Goal: Find specific page/section: Find specific page/section

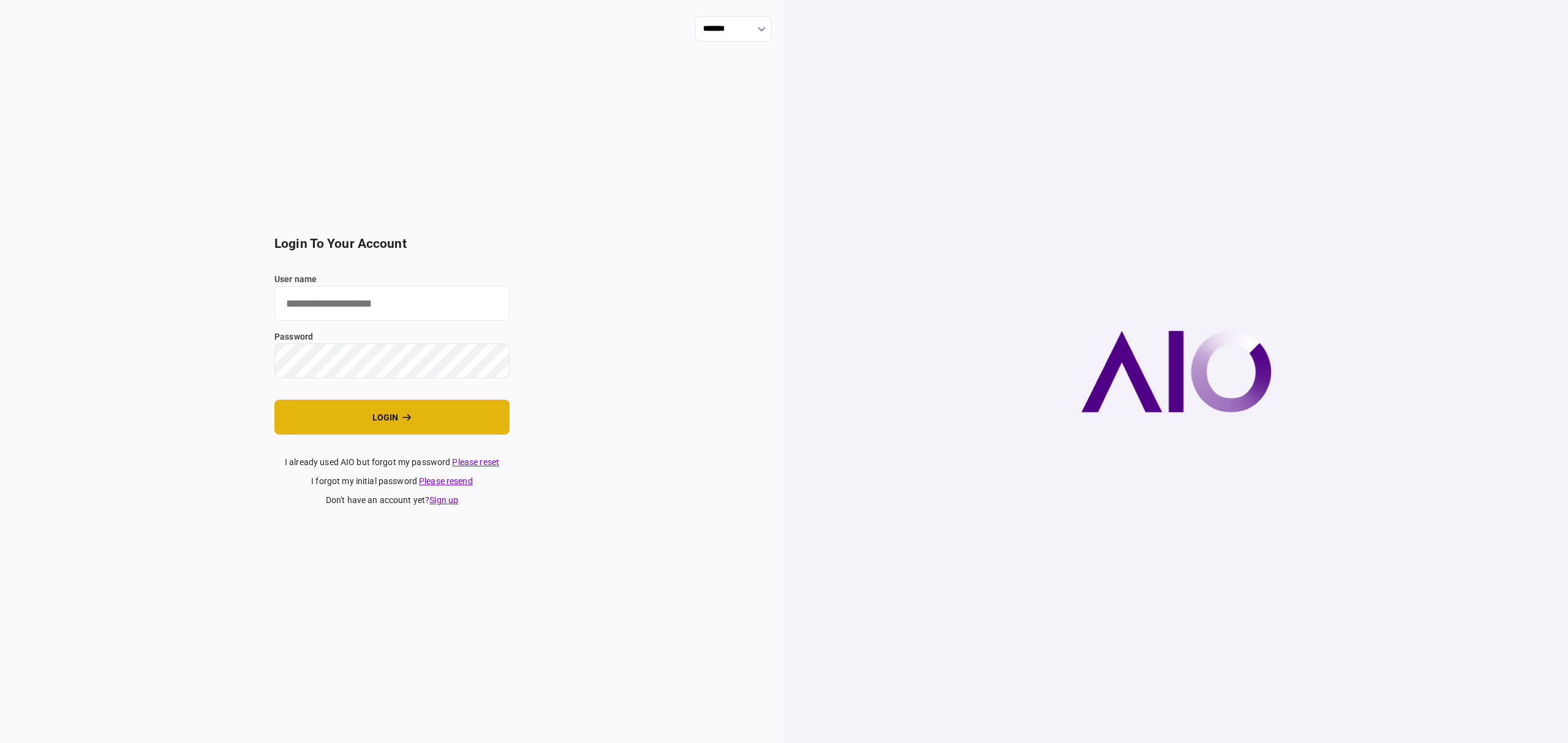
type input "*******"
click at [383, 403] on button "login" at bounding box center [391, 417] width 235 height 35
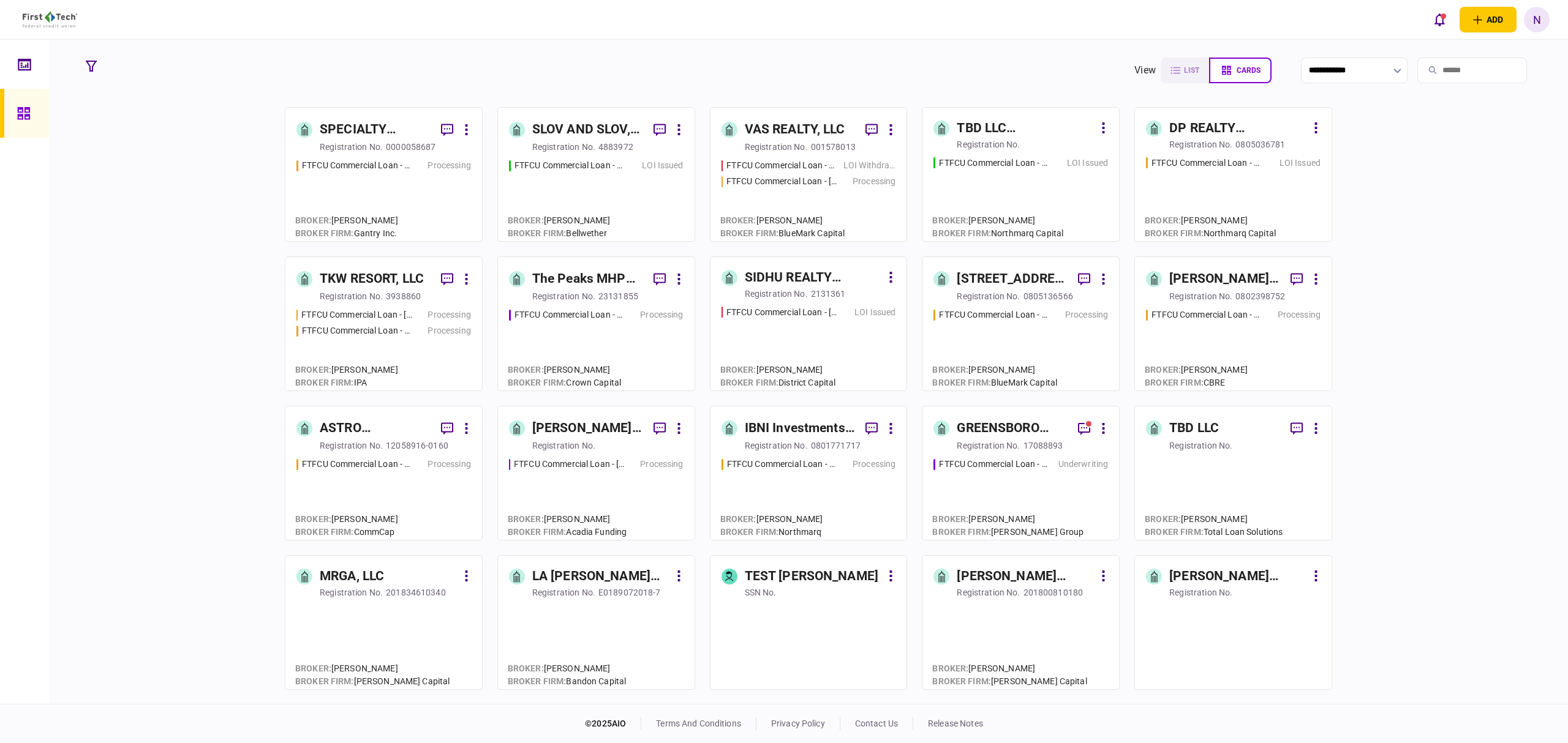
click at [780, 272] on div "SIDHU REALTY CAPITAL, LLC" at bounding box center [813, 278] width 137 height 20
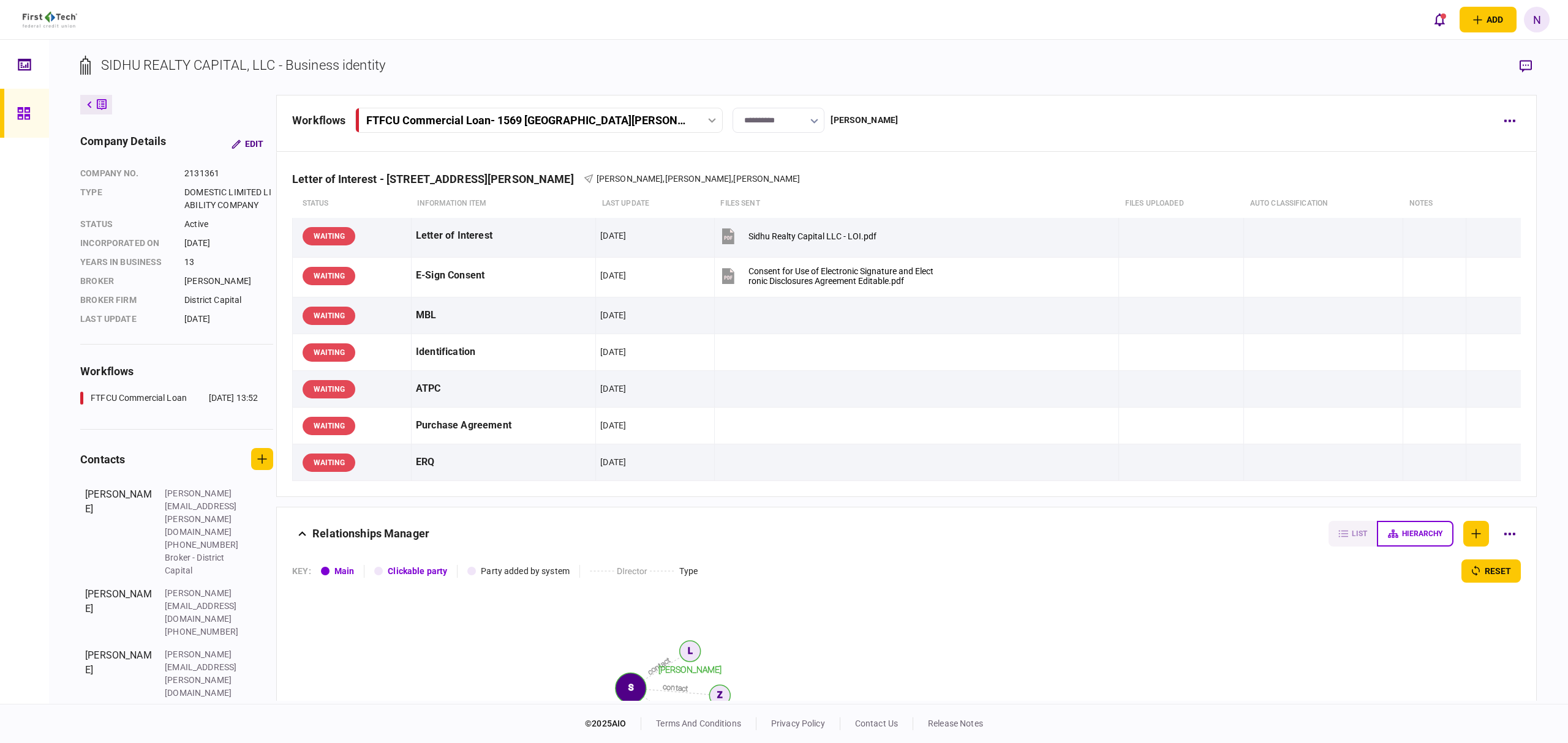
click at [16, 103] on link at bounding box center [25, 113] width 49 height 49
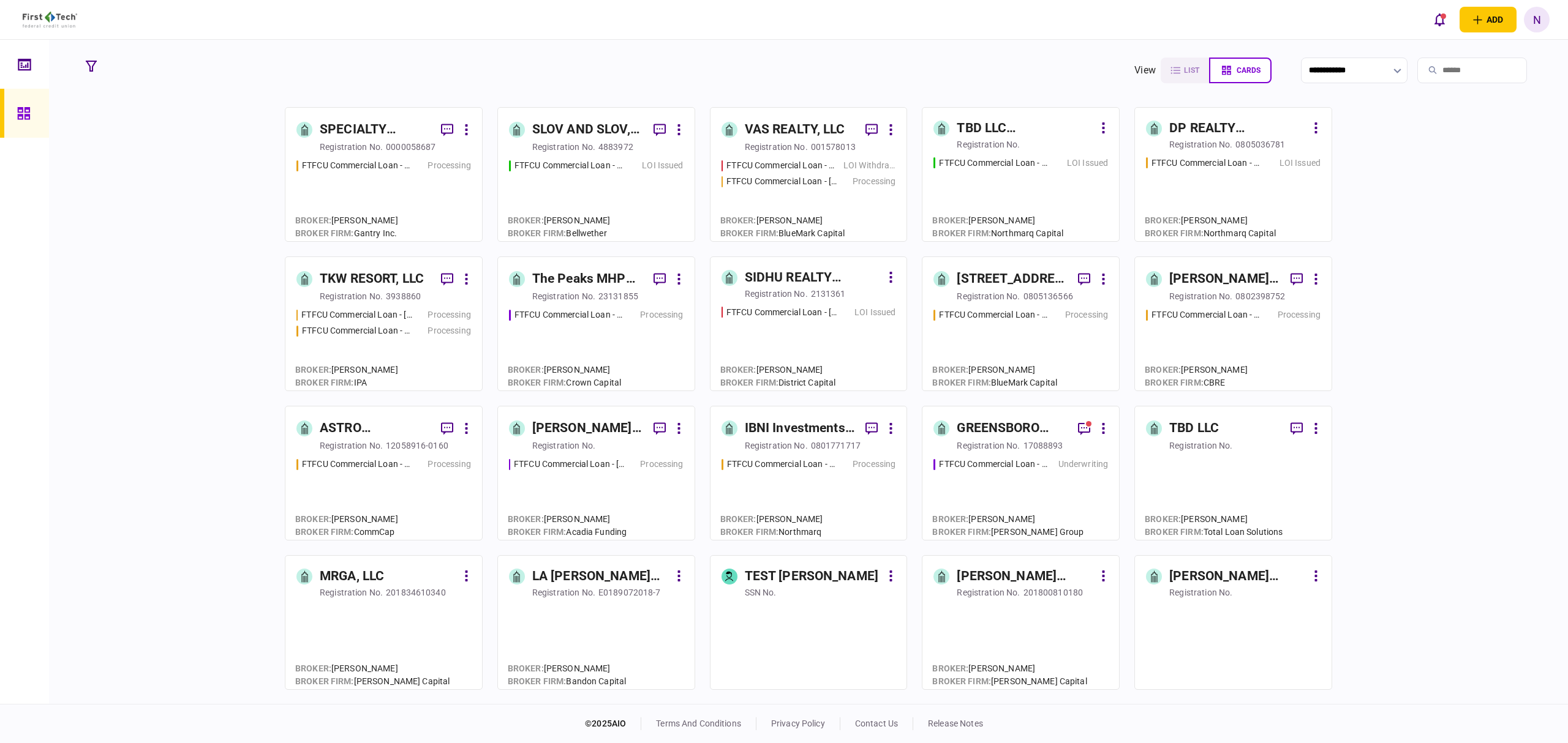
click at [1216, 125] on div "DP REALTY INVESTMENT, LLC" at bounding box center [1237, 128] width 137 height 20
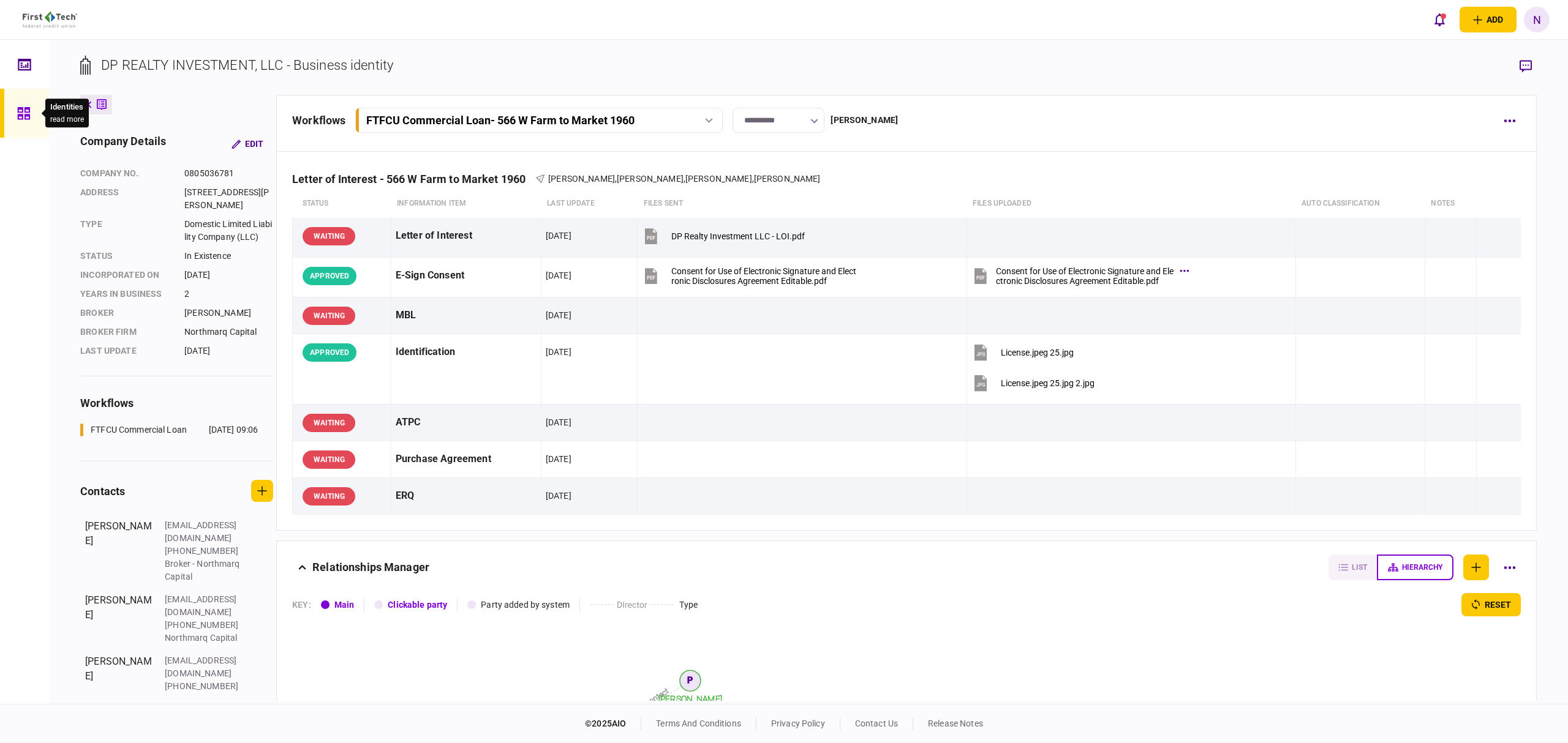
click at [25, 128] on div at bounding box center [27, 113] width 20 height 49
